Goal: Task Accomplishment & Management: Manage account settings

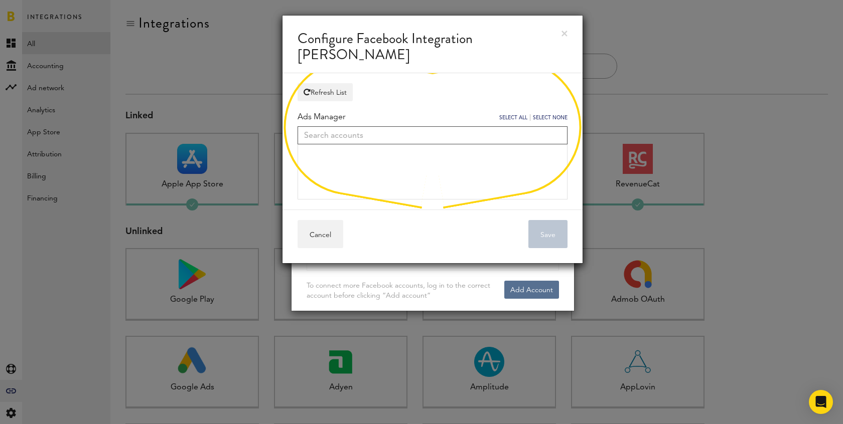
click at [433, 138] on input "text" at bounding box center [432, 135] width 270 height 18
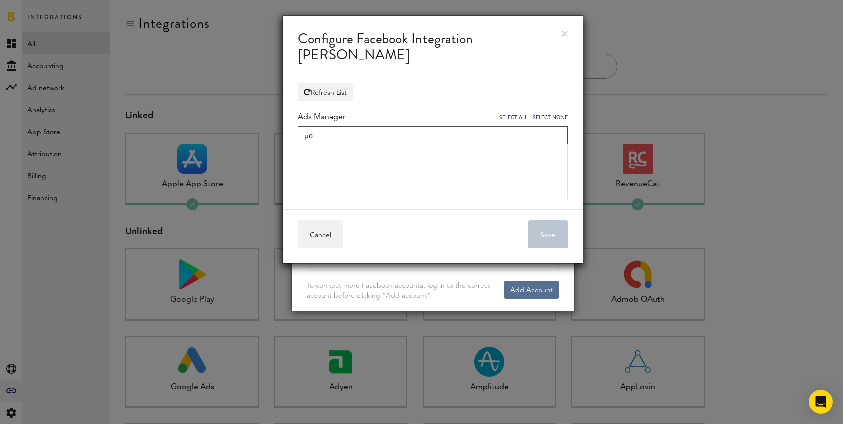
type input "μ"
type input "morf"
click at [361, 170] on span "Morfosis App" at bounding box center [348, 169] width 55 height 9
checkbox input "true"
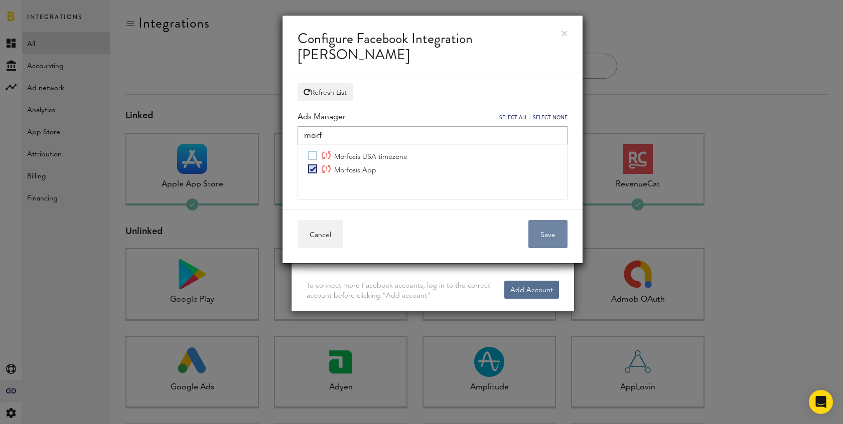
click at [565, 238] on button "Save" at bounding box center [547, 234] width 39 height 28
click at [565, 32] on link at bounding box center [564, 34] width 6 height 6
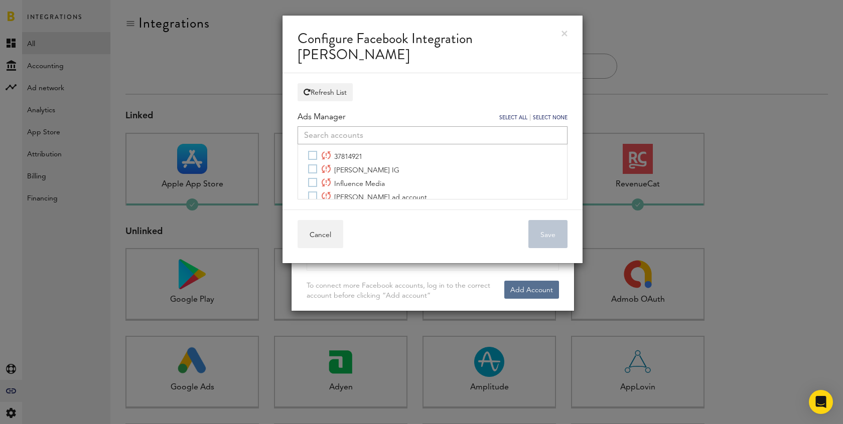
click at [504, 145] on div "37814921 Michael Adamian IG Influence Media Michael Adamian ad account Sador Mi…" at bounding box center [432, 171] width 270 height 55
click at [505, 140] on input "text" at bounding box center [432, 135] width 270 height 18
type input "morf"
click at [366, 170] on span "Morfosis App" at bounding box center [348, 169] width 55 height 9
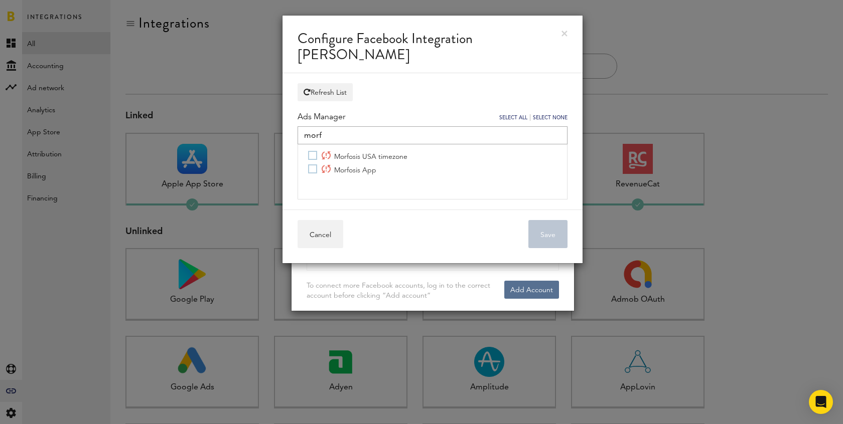
checkbox input "true"
click at [578, 233] on div "Cancel Save" at bounding box center [432, 237] width 300 height 54
click at [553, 233] on button "Save" at bounding box center [547, 234] width 39 height 28
click at [562, 33] on link at bounding box center [564, 34] width 6 height 6
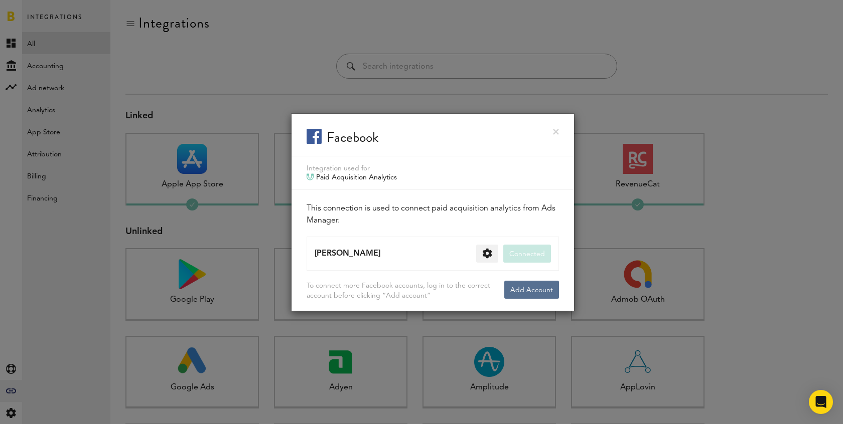
click at [553, 131] on link at bounding box center [556, 132] width 6 height 6
